Goal: Transaction & Acquisition: Purchase product/service

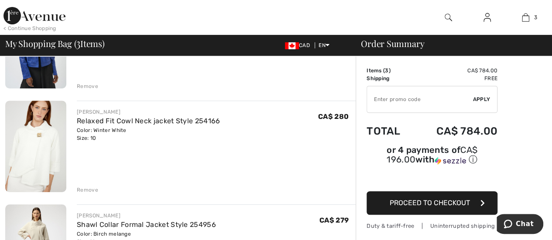
scroll to position [44, 0]
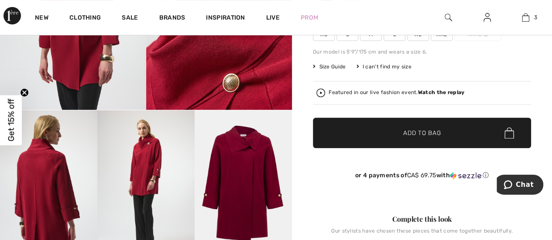
scroll to position [174, 0]
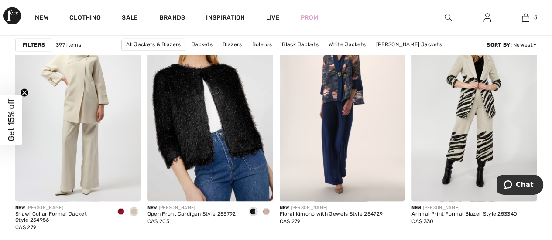
scroll to position [611, 0]
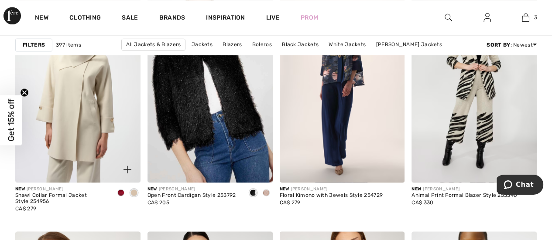
click at [82, 166] on img at bounding box center [77, 89] width 125 height 188
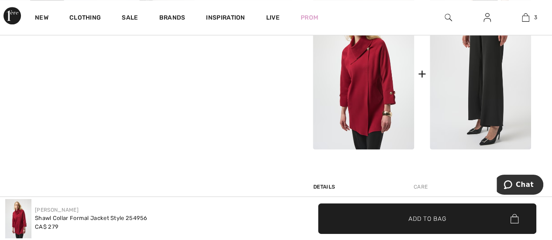
scroll to position [349, 0]
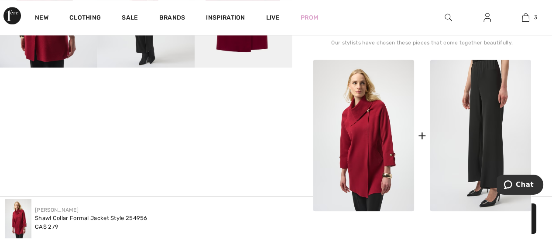
click at [492, 111] on img at bounding box center [480, 136] width 101 height 152
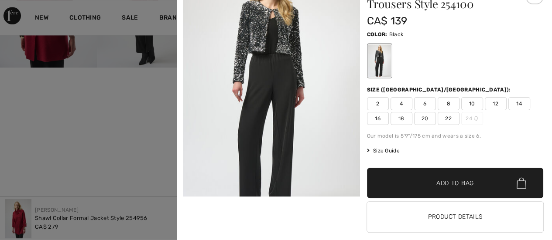
scroll to position [56, 0]
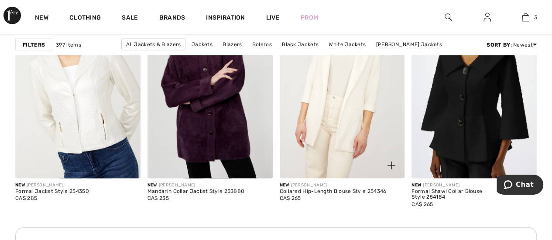
scroll to position [872, 0]
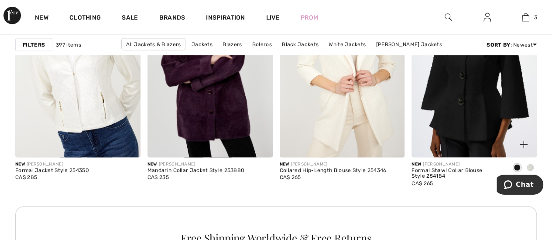
click at [530, 166] on span at bounding box center [530, 167] width 7 height 7
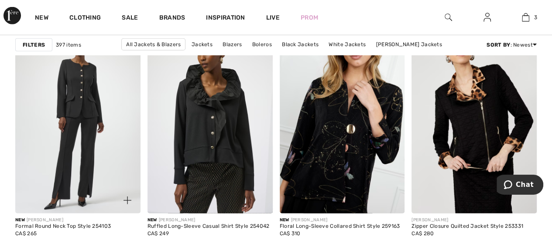
scroll to position [1134, 0]
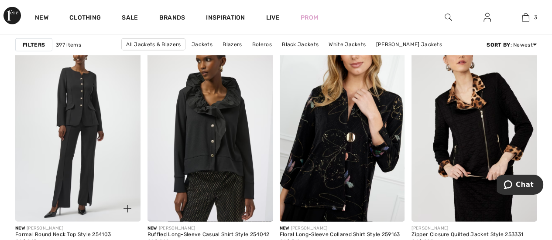
click at [76, 101] on img at bounding box center [77, 128] width 125 height 188
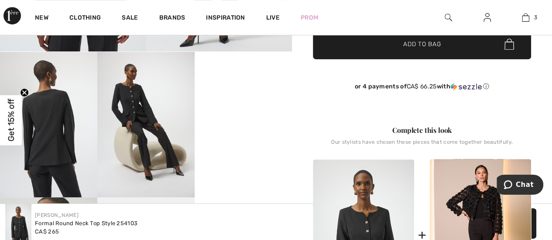
scroll to position [218, 0]
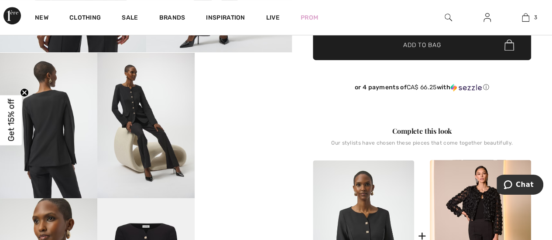
click at [181, 7] on div "Brands" at bounding box center [172, 17] width 47 height 35
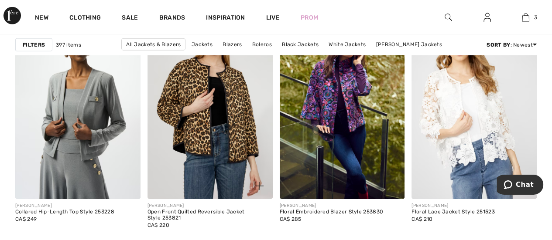
scroll to position [1396, 0]
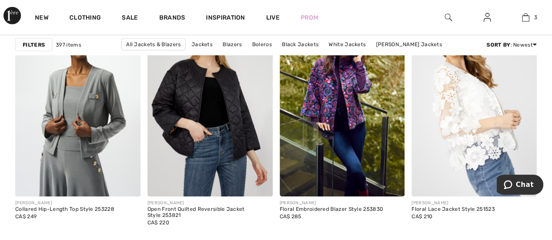
click at [489, 140] on img at bounding box center [473, 103] width 125 height 188
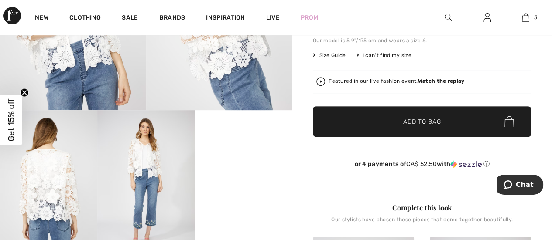
scroll to position [174, 0]
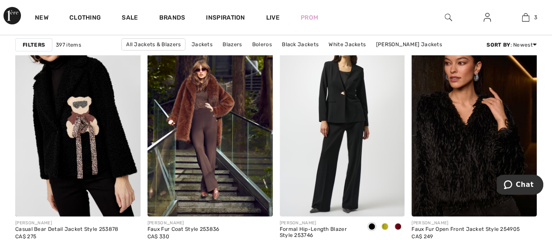
scroll to position [1614, 0]
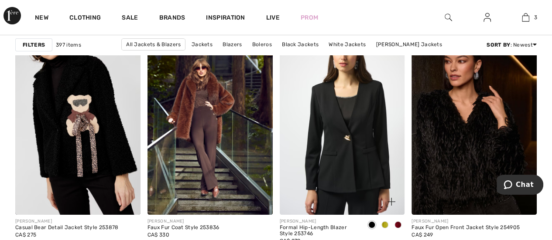
click at [383, 222] on span at bounding box center [384, 225] width 7 height 7
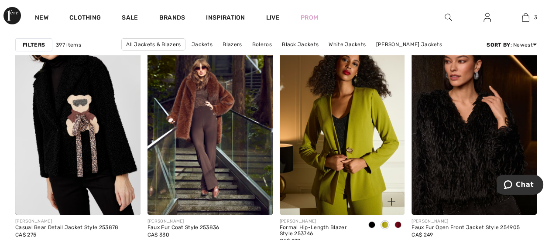
click at [397, 222] on span at bounding box center [397, 225] width 7 height 7
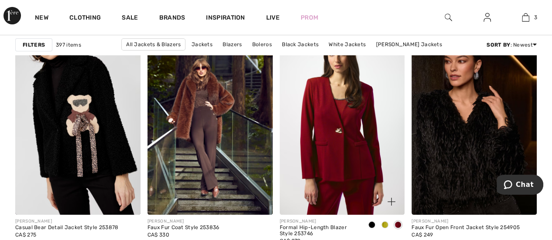
click at [384, 220] on div at bounding box center [384, 226] width 13 height 14
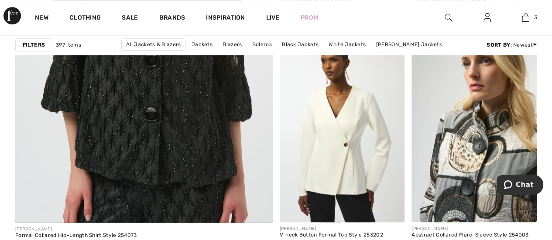
scroll to position [2181, 0]
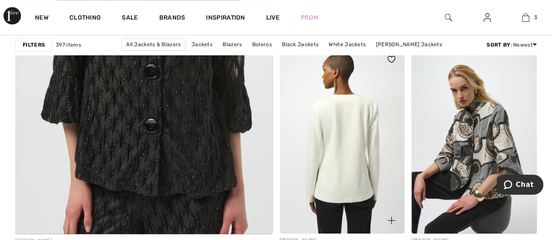
click at [335, 147] on img at bounding box center [342, 140] width 125 height 188
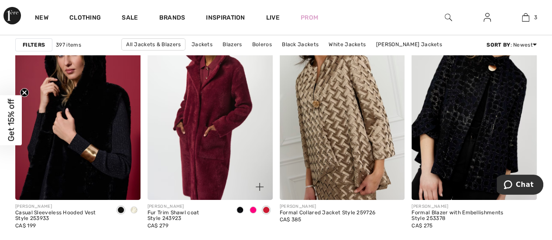
scroll to position [3272, 0]
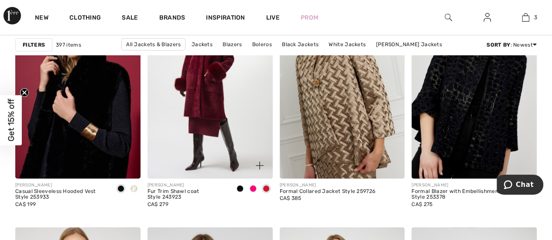
click at [239, 185] on span at bounding box center [239, 188] width 7 height 7
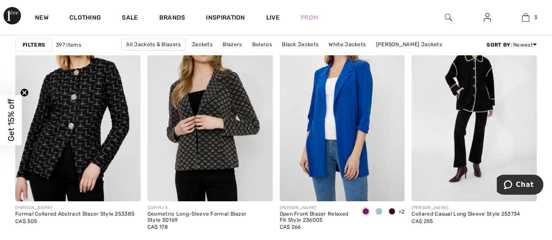
scroll to position [3534, 0]
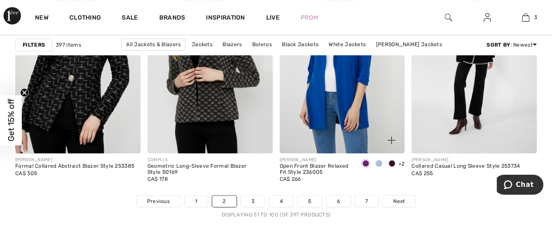
click at [380, 160] on span at bounding box center [378, 163] width 7 height 7
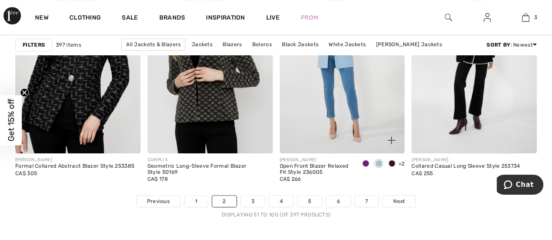
scroll to position [3664, 0]
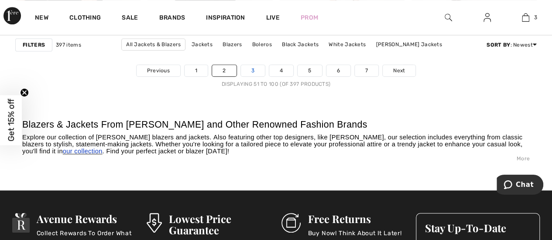
click at [250, 68] on link "3" at bounding box center [253, 70] width 24 height 11
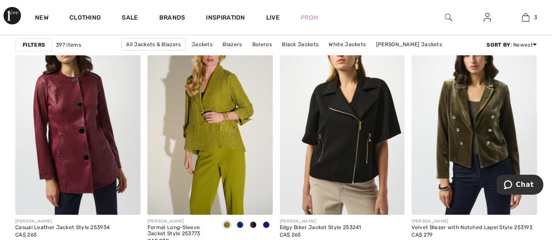
scroll to position [1658, 0]
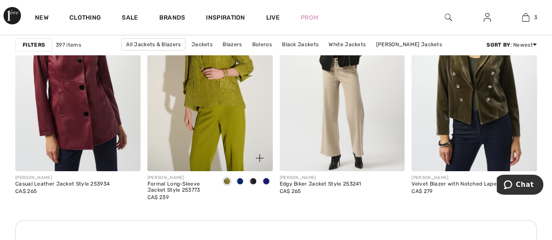
click at [265, 180] on span at bounding box center [266, 181] width 7 height 7
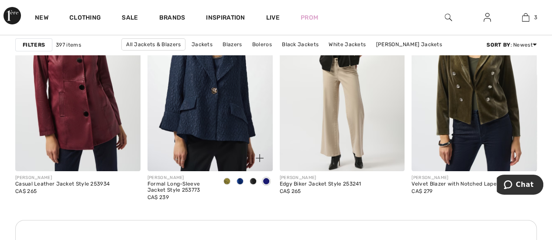
click at [228, 180] on span at bounding box center [226, 181] width 7 height 7
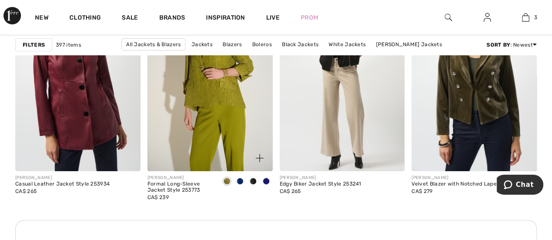
scroll to position [1614, 0]
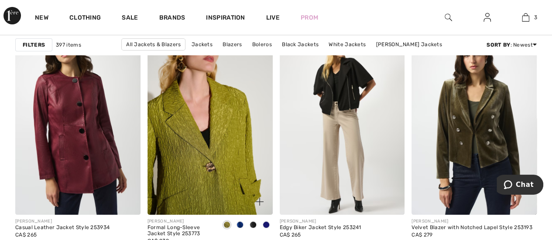
click at [228, 180] on img at bounding box center [209, 121] width 125 height 188
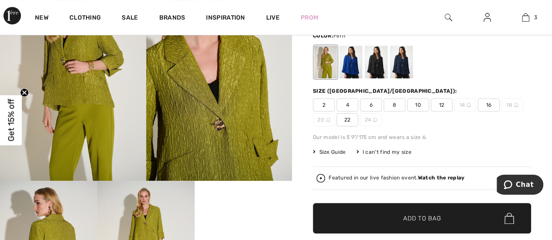
scroll to position [174, 0]
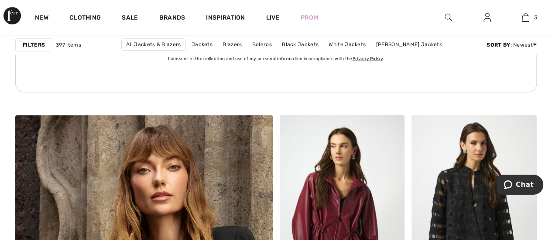
scroll to position [1963, 0]
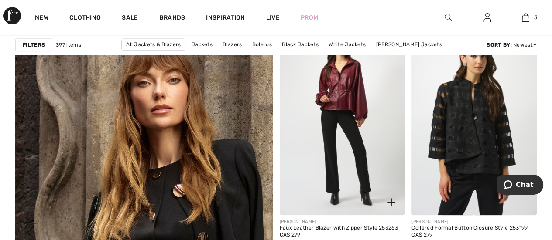
click at [347, 101] on img at bounding box center [342, 122] width 125 height 188
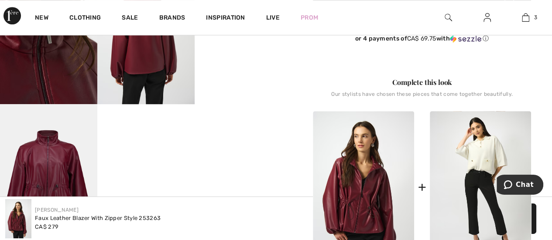
scroll to position [262, 0]
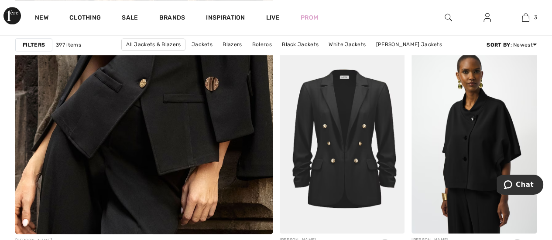
scroll to position [2268, 0]
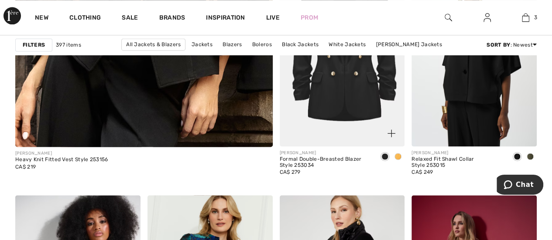
click at [397, 157] on span at bounding box center [397, 156] width 7 height 7
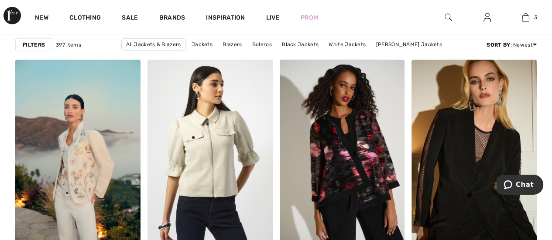
scroll to position [3010, 0]
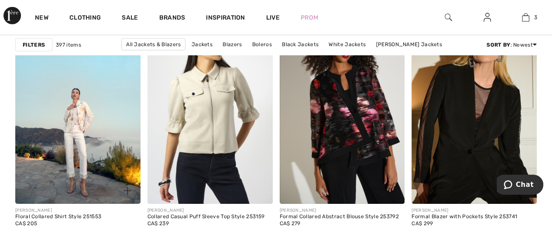
click at [80, 108] on img at bounding box center [77, 110] width 125 height 188
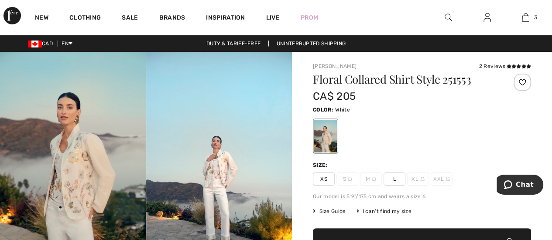
click at [102, 178] on img at bounding box center [73, 161] width 146 height 219
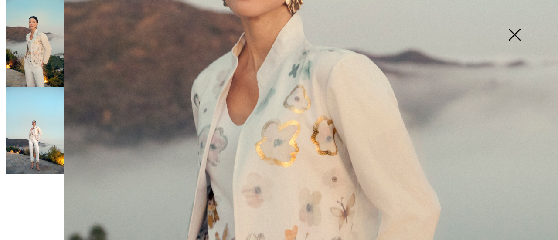
scroll to position [393, 0]
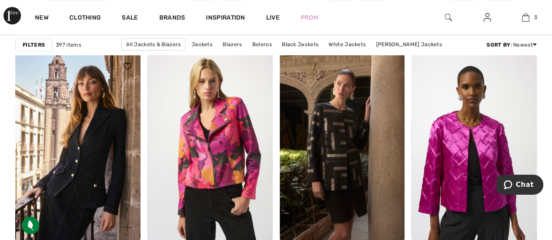
scroll to position [3621, 0]
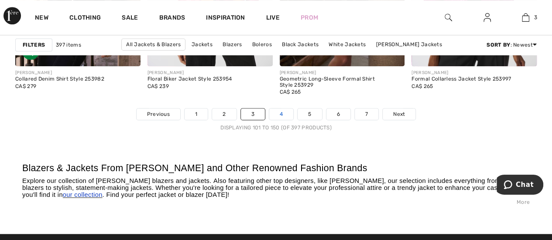
click at [285, 112] on link "4" at bounding box center [281, 114] width 24 height 11
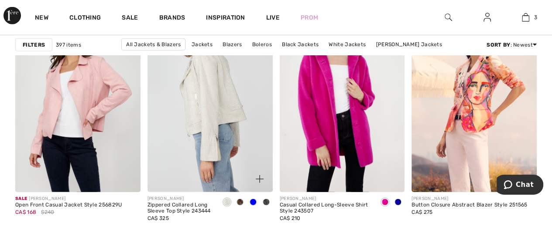
scroll to position [1178, 0]
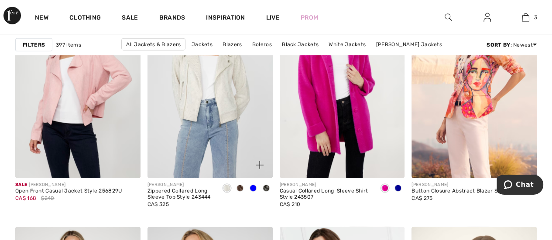
click at [243, 189] on span at bounding box center [239, 188] width 7 height 7
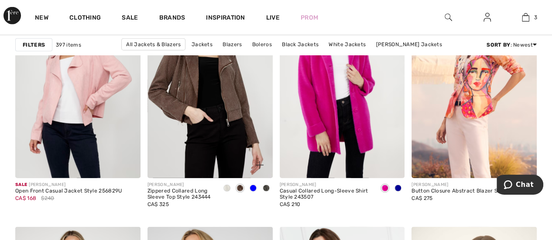
click at [253, 188] on span at bounding box center [253, 188] width 7 height 7
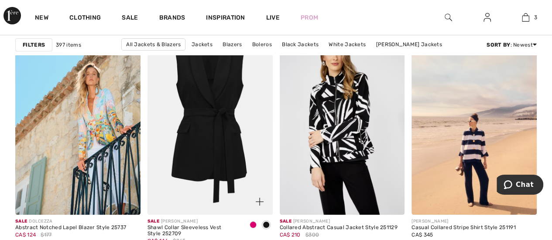
scroll to position [1658, 0]
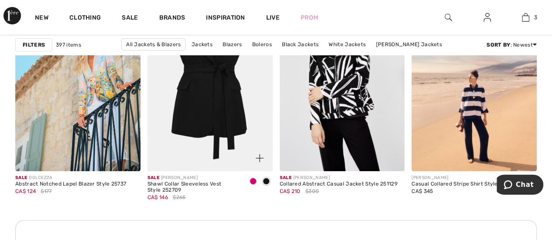
click at [253, 183] on span at bounding box center [253, 181] width 7 height 7
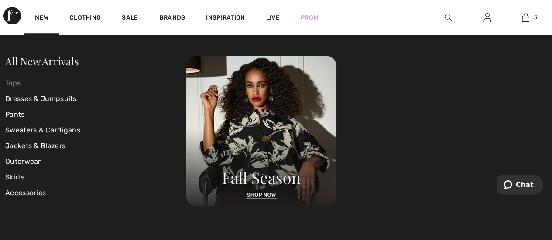
scroll to position [2138, 0]
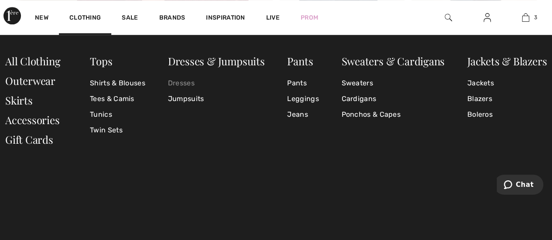
click at [187, 82] on link "Dresses" at bounding box center [216, 83] width 97 height 16
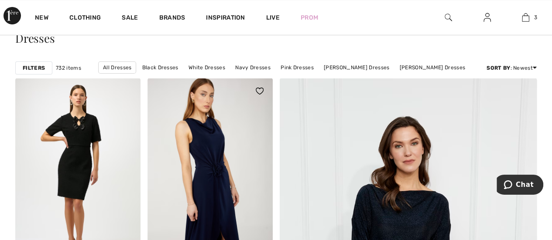
scroll to position [44, 0]
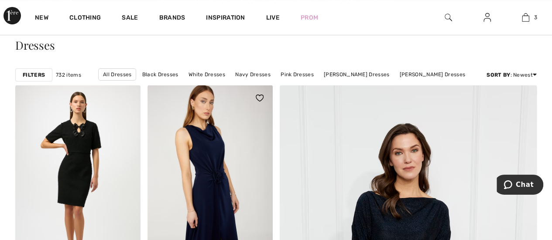
click at [217, 159] on img at bounding box center [209, 179] width 125 height 188
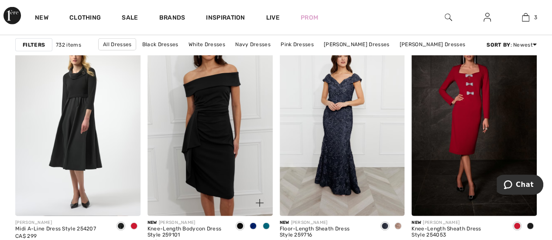
scroll to position [1149, 0]
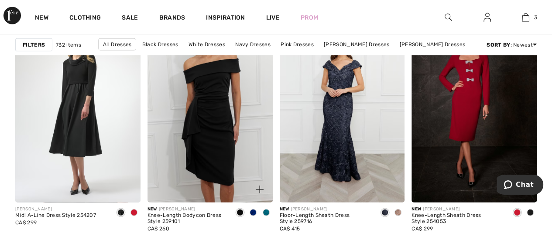
click at [266, 212] on span at bounding box center [266, 212] width 7 height 7
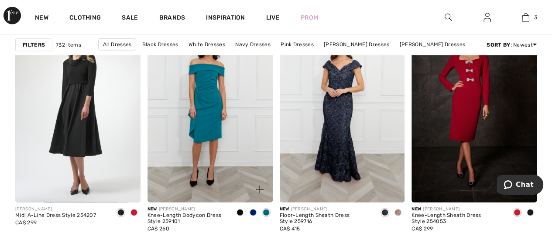
click at [251, 212] on span at bounding box center [253, 212] width 7 height 7
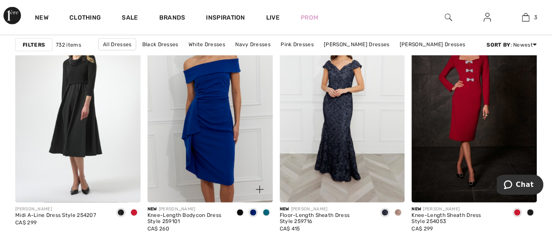
click at [240, 211] on span at bounding box center [239, 212] width 7 height 7
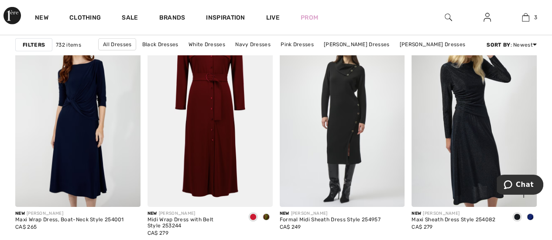
scroll to position [1367, 0]
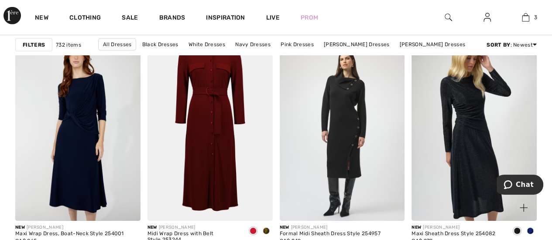
click at [530, 229] on span at bounding box center [530, 231] width 7 height 7
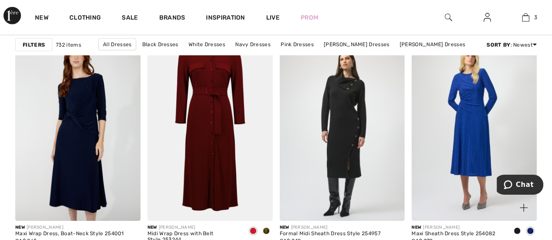
scroll to position [1324, 0]
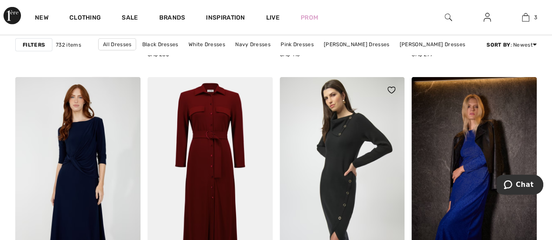
click at [333, 157] on img at bounding box center [342, 171] width 125 height 188
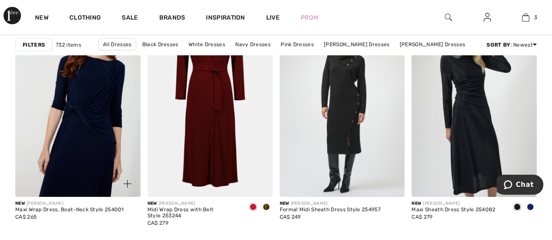
scroll to position [1410, 0]
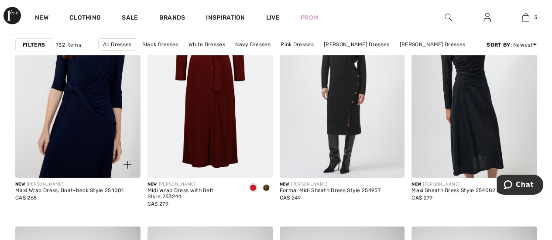
click at [94, 125] on img at bounding box center [77, 84] width 125 height 188
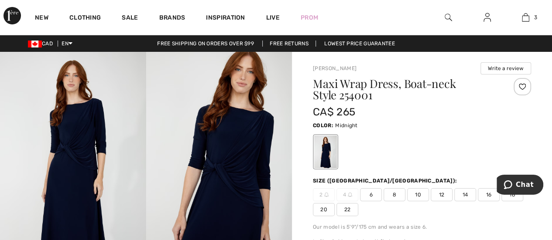
click at [215, 151] on img at bounding box center [219, 161] width 146 height 219
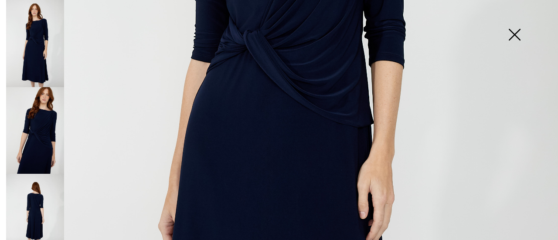
scroll to position [325, 0]
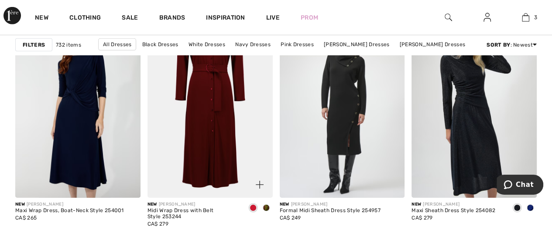
scroll to position [1410, 0]
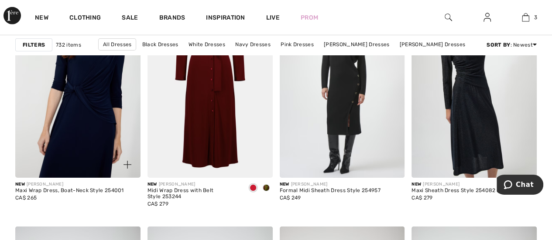
click at [98, 103] on img at bounding box center [77, 84] width 125 height 188
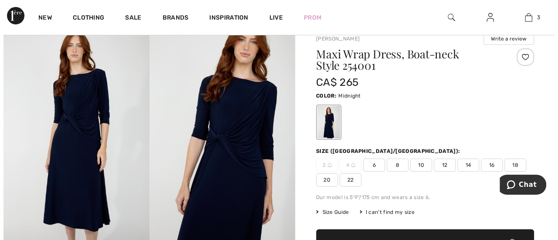
scroll to position [44, 0]
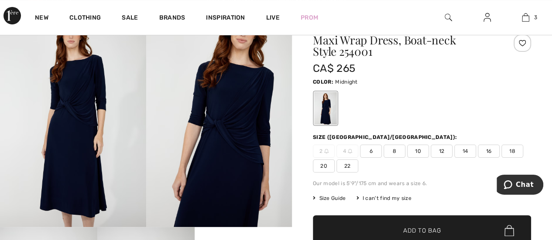
click at [92, 109] on img at bounding box center [73, 117] width 146 height 219
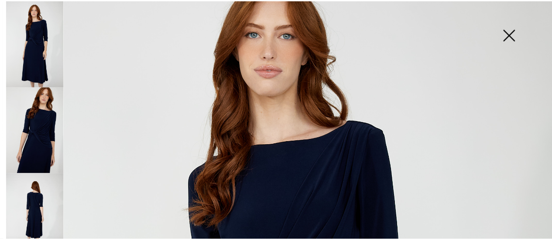
scroll to position [131, 0]
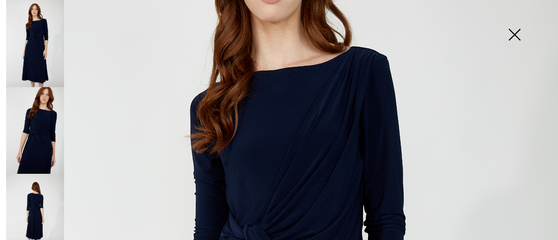
click at [515, 34] on img at bounding box center [515, 35] width 44 height 45
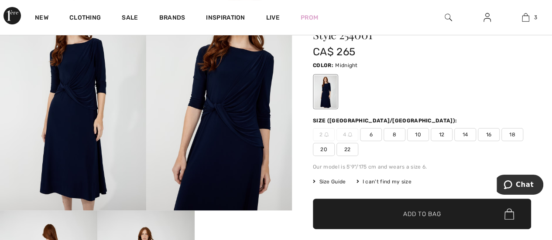
scroll to position [44, 0]
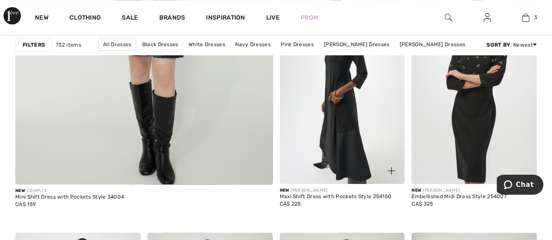
scroll to position [2239, 0]
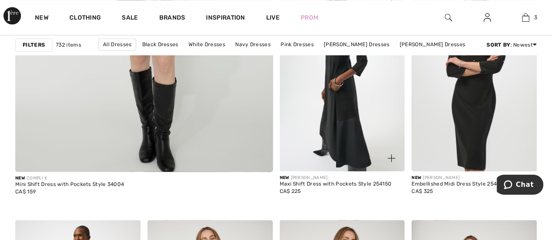
click at [333, 120] on img at bounding box center [342, 78] width 125 height 188
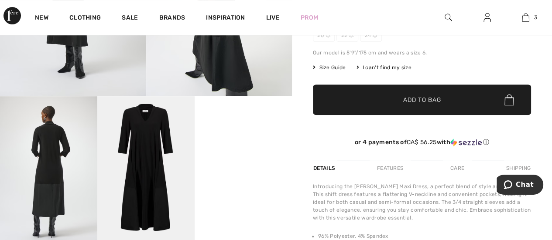
scroll to position [218, 0]
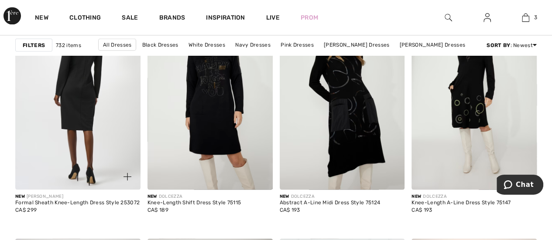
scroll to position [2414, 0]
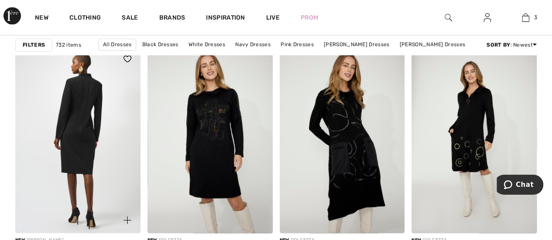
click at [85, 131] on img at bounding box center [77, 140] width 125 height 188
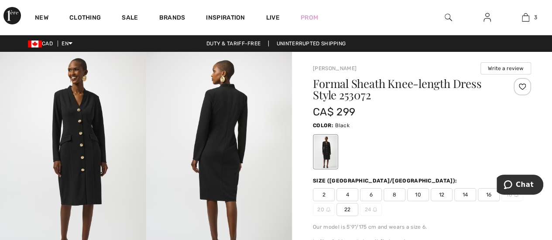
click at [98, 137] on img at bounding box center [73, 161] width 146 height 219
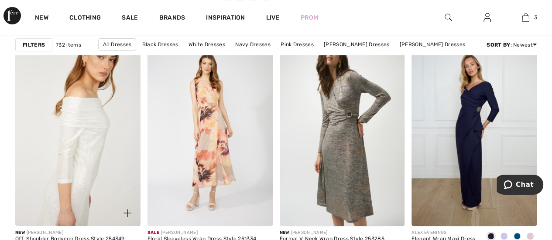
scroll to position [3504, 0]
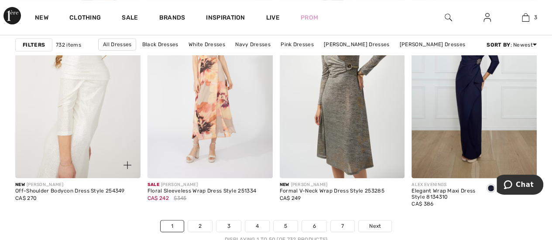
click at [102, 133] on img at bounding box center [77, 85] width 125 height 188
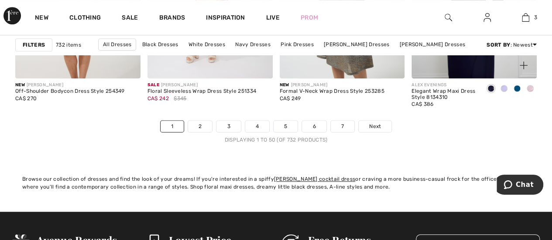
scroll to position [3635, 0]
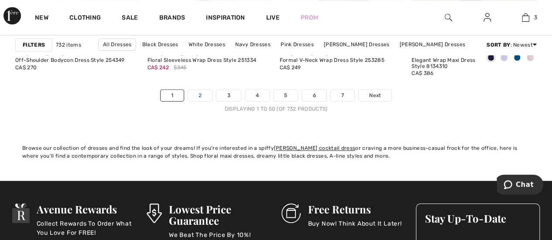
click at [205, 91] on link "2" at bounding box center [200, 95] width 24 height 11
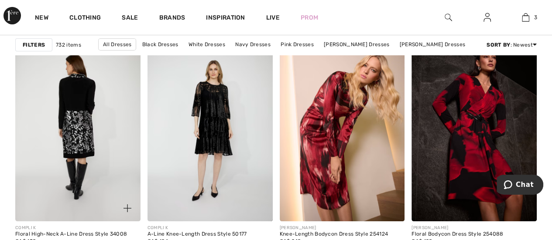
scroll to position [1658, 0]
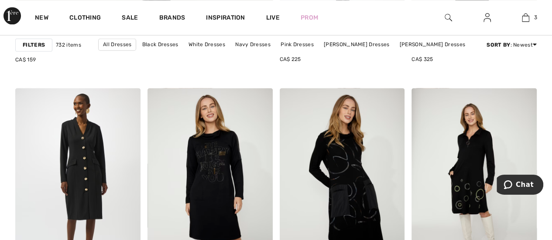
scroll to position [2370, 0]
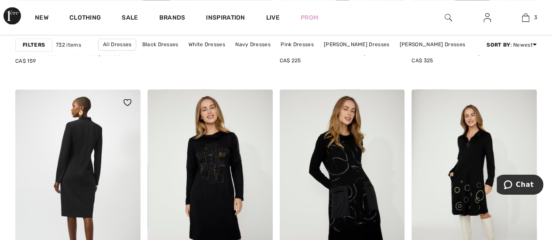
click at [91, 124] on img at bounding box center [77, 183] width 125 height 188
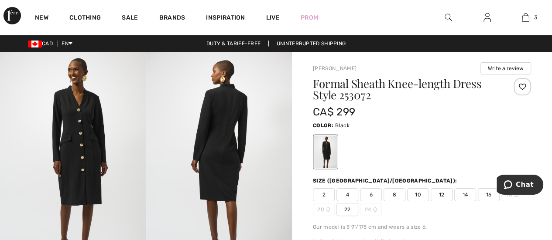
click at [419, 192] on span "10" at bounding box center [418, 194] width 22 height 13
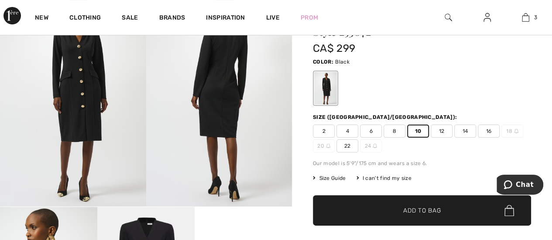
scroll to position [87, 0]
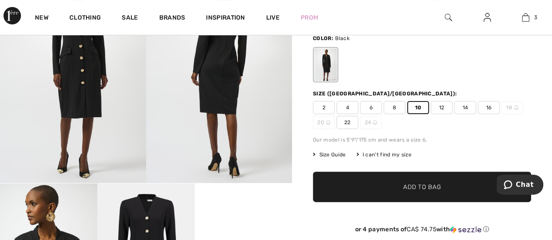
click at [413, 188] on span "Add to Bag" at bounding box center [422, 187] width 38 height 9
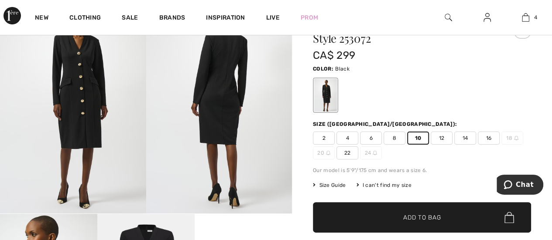
scroll to position [0, 0]
